Goal: Task Accomplishment & Management: Manage account settings

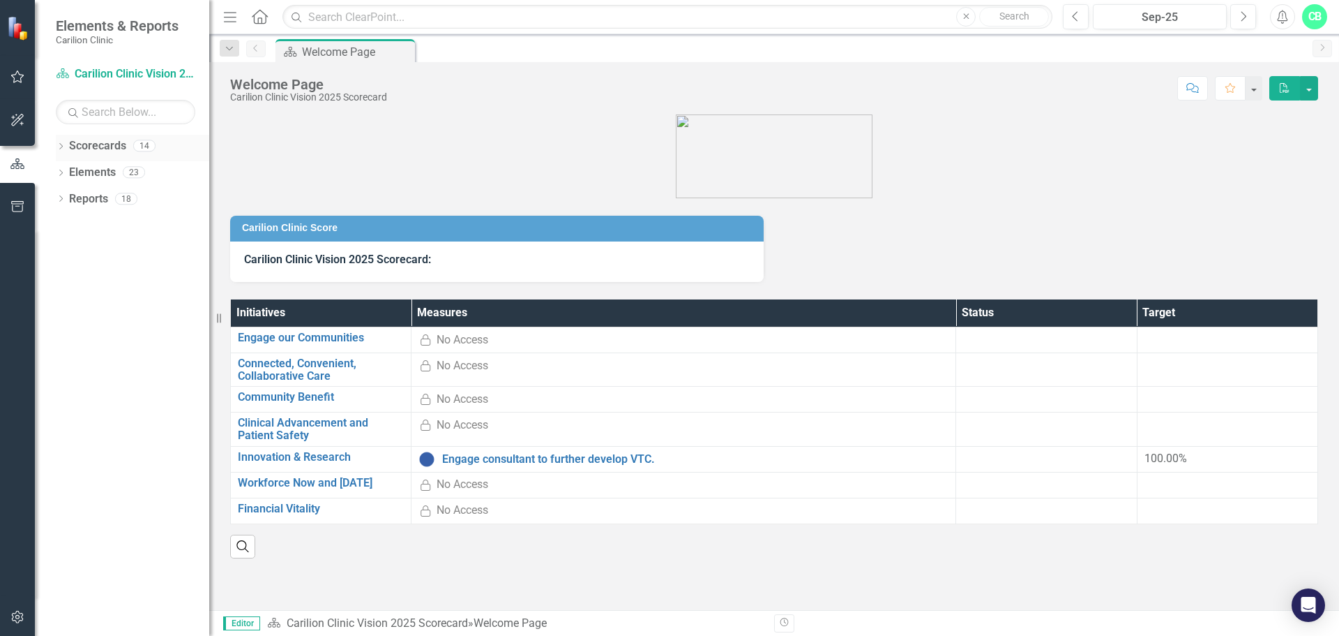
click at [66, 146] on div "Dropdown Scorecards 14" at bounding box center [132, 148] width 153 height 27
click at [67, 147] on div "Dropdown Scorecards 14" at bounding box center [132, 148] width 153 height 27
click at [62, 146] on icon "Dropdown" at bounding box center [61, 148] width 10 height 8
click at [73, 171] on icon "Dropdown" at bounding box center [68, 171] width 10 height 8
click at [84, 217] on div "Dropdown Department of Medicine" at bounding box center [143, 225] width 133 height 23
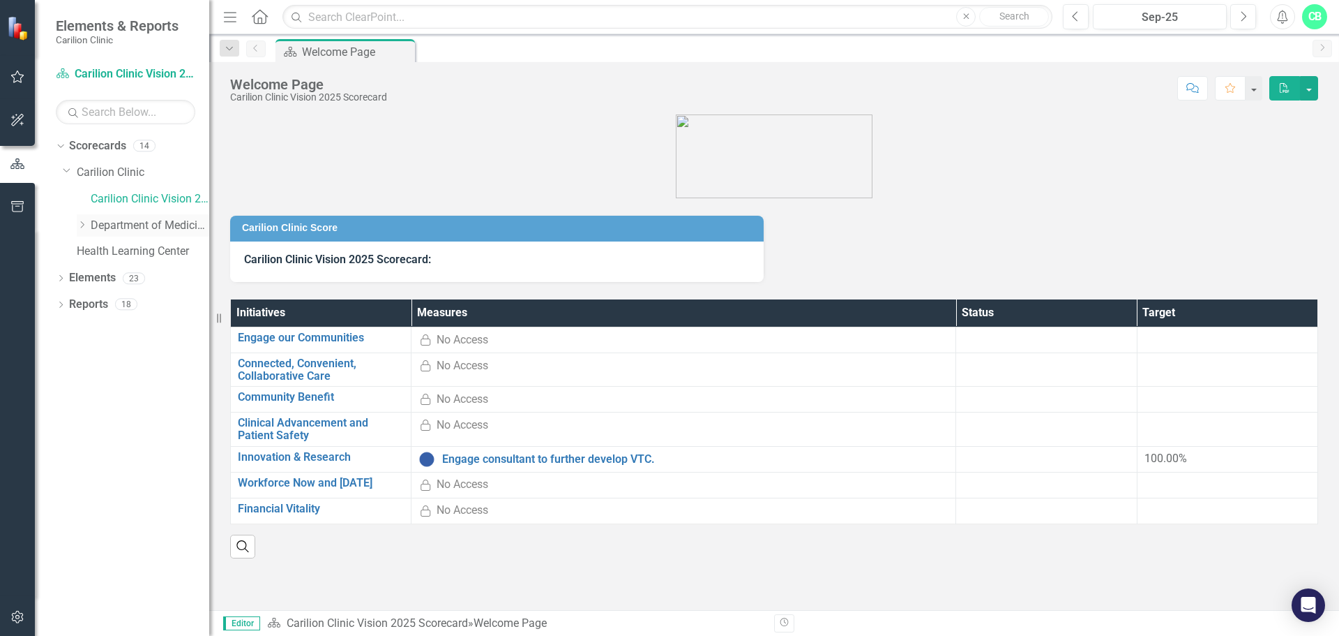
click at [85, 221] on icon "Dropdown" at bounding box center [82, 224] width 10 height 8
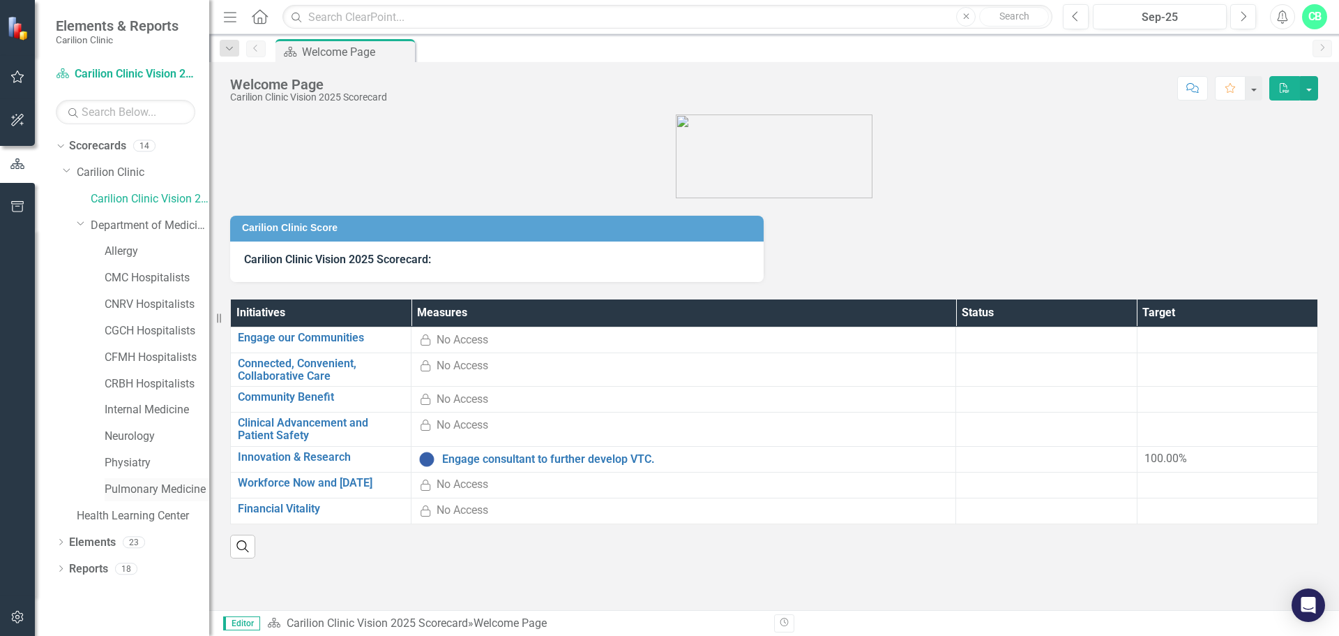
click at [133, 485] on link "Pulmonary Medicine" at bounding box center [157, 489] width 105 height 16
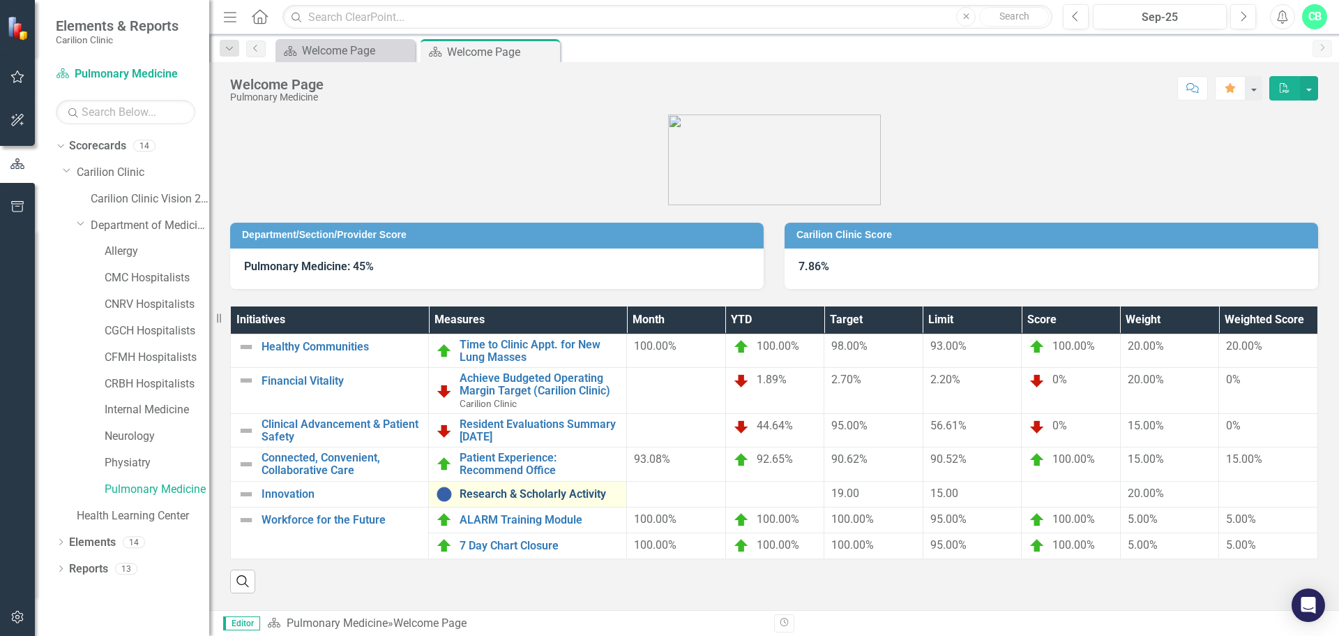
click at [523, 498] on link "Research & Scholarly Activity" at bounding box center [540, 494] width 160 height 13
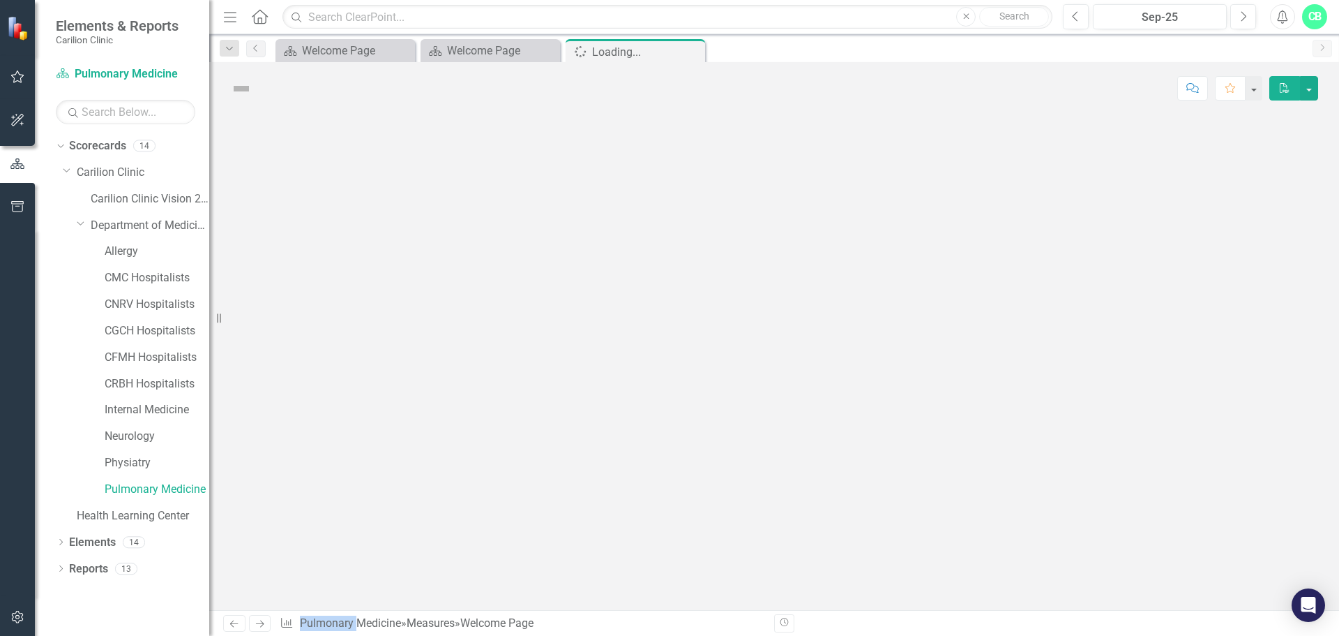
click at [523, 498] on div at bounding box center [774, 361] width 1130 height 495
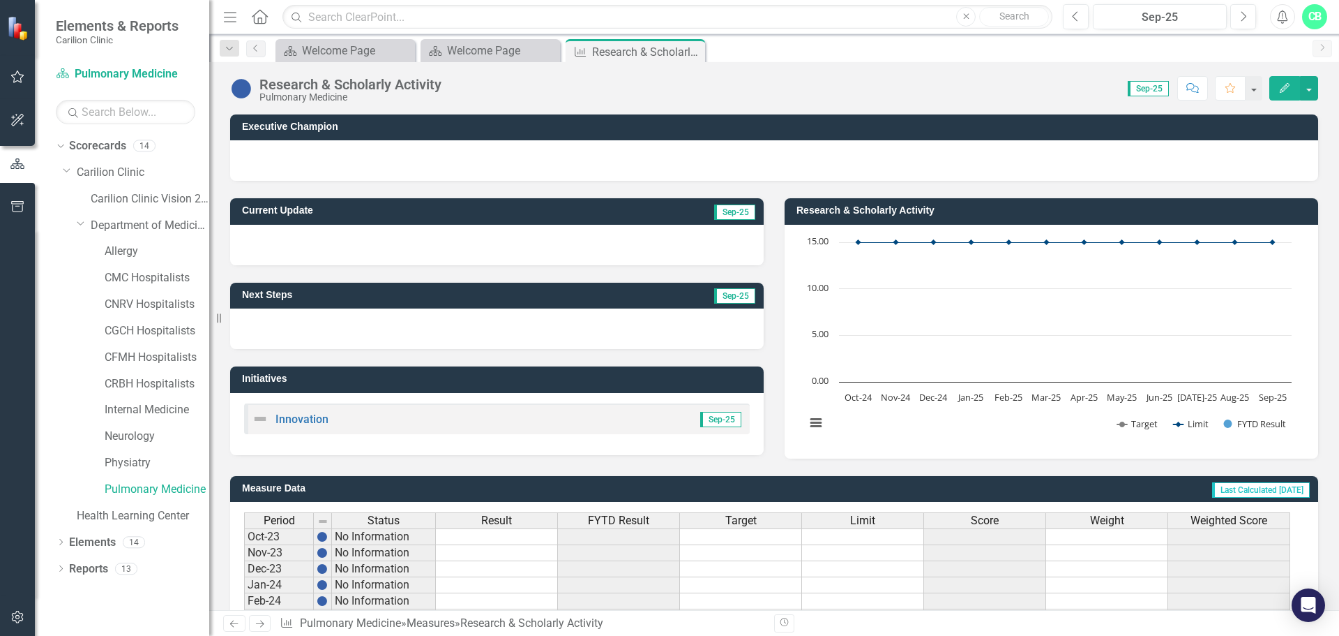
scroll to position [339, 0]
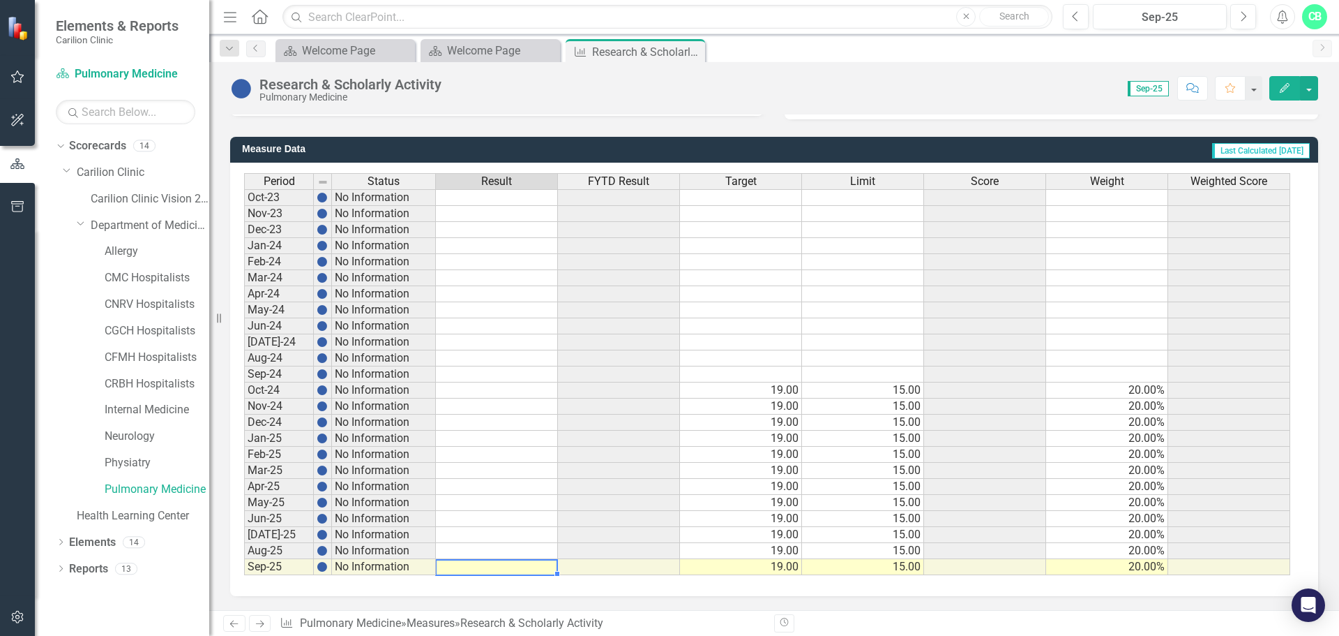
click at [490, 566] on td at bounding box center [497, 567] width 122 height 16
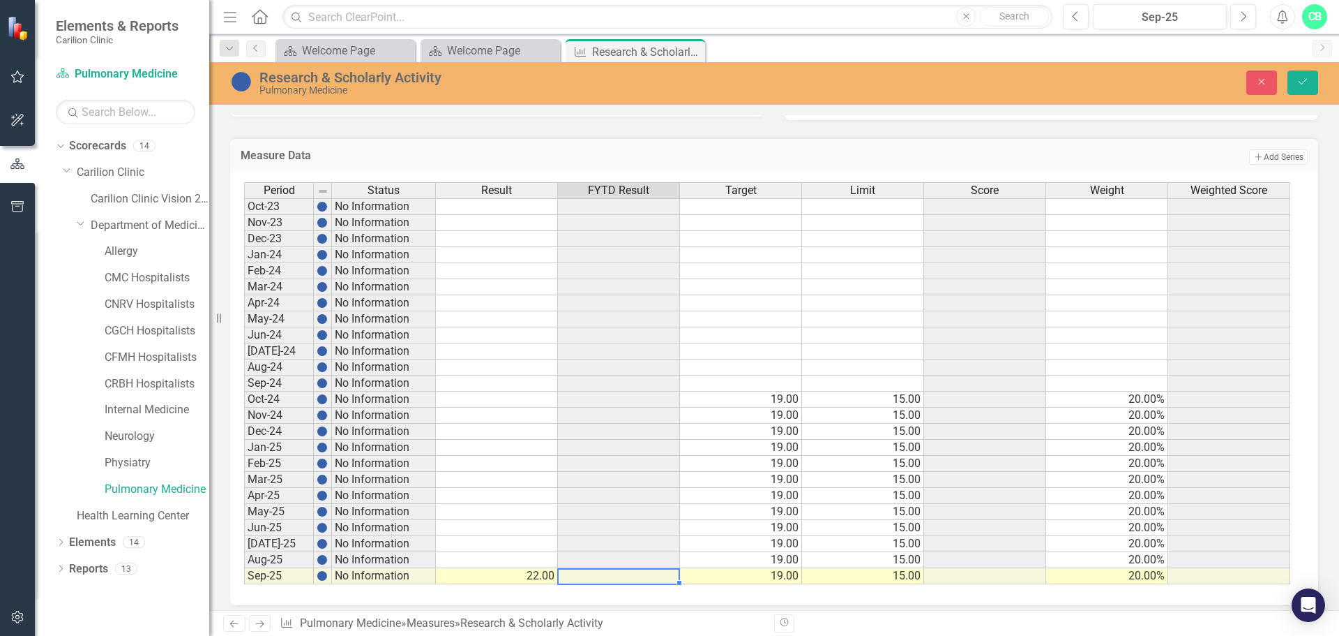
type textarea "2222"
click at [709, 606] on div "Executive Champion Current Update Sep-25 Next Steps Sep-25 Initiatives Innovati…" at bounding box center [774, 188] width 1130 height 859
click at [1305, 86] on icon "Save" at bounding box center [1303, 82] width 13 height 10
